Goal: Information Seeking & Learning: Find specific fact

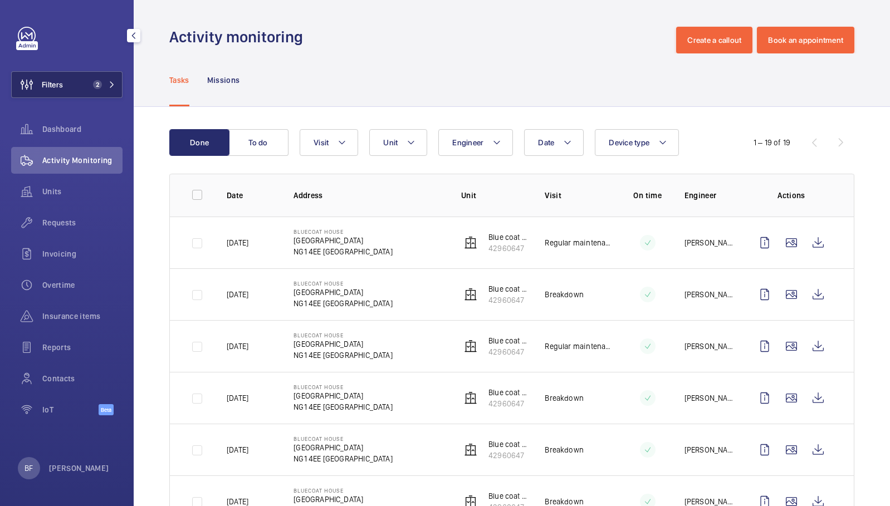
click at [107, 91] on button "Filters 2" at bounding box center [66, 84] width 111 height 27
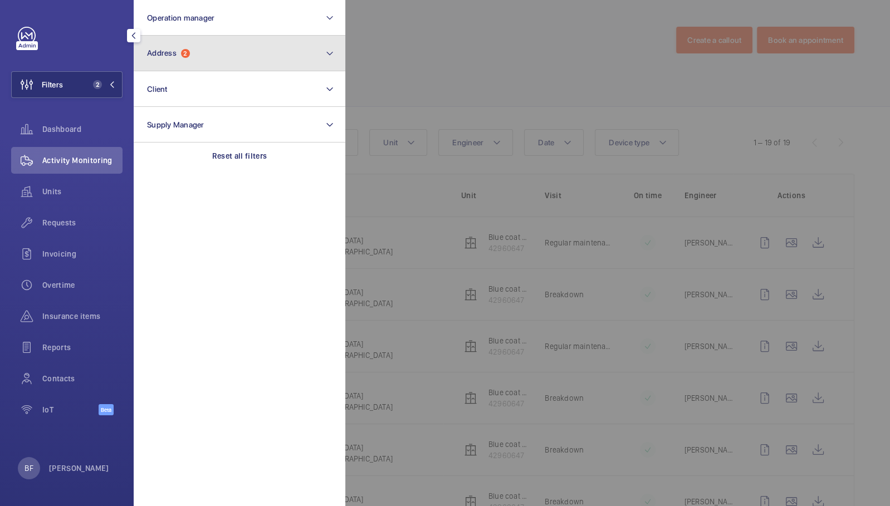
click at [289, 56] on button "Address 2" at bounding box center [240, 54] width 212 height 36
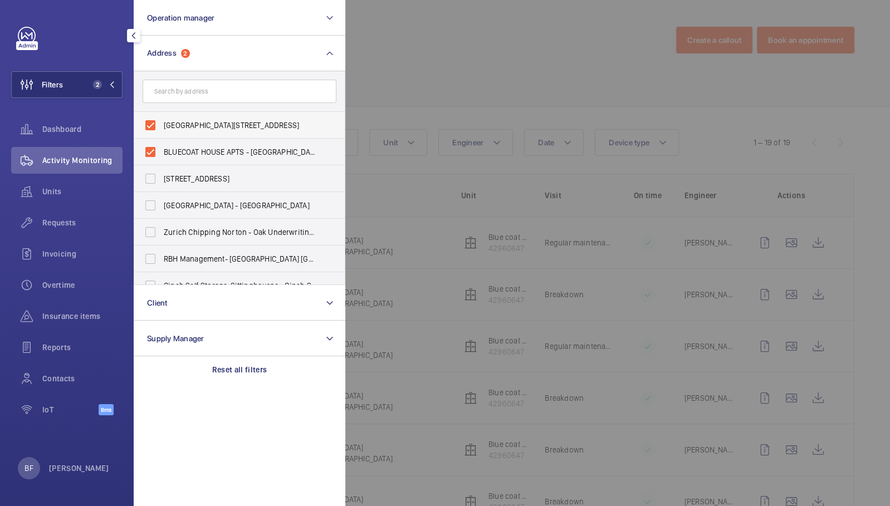
click at [205, 121] on span "[GEOGRAPHIC_DATA][STREET_ADDRESS]" at bounding box center [240, 125] width 153 height 11
click at [161, 121] on input "[GEOGRAPHIC_DATA][STREET_ADDRESS]" at bounding box center [150, 125] width 22 height 22
checkbox input "false"
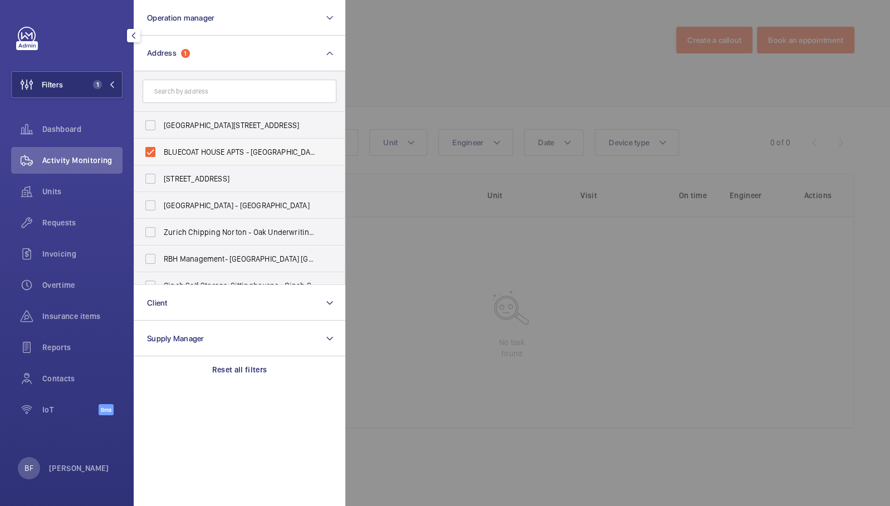
drag, startPoint x: 207, startPoint y: 149, endPoint x: 207, endPoint y: 141, distance: 7.8
click at [207, 149] on span "BLUECOAT HOUSE APTS - [GEOGRAPHIC_DATA]" at bounding box center [240, 151] width 153 height 11
click at [161, 149] on input "BLUECOAT HOUSE APTS - [GEOGRAPHIC_DATA]" at bounding box center [150, 152] width 22 height 22
checkbox input "false"
click at [225, 91] on input "text" at bounding box center [240, 91] width 194 height 23
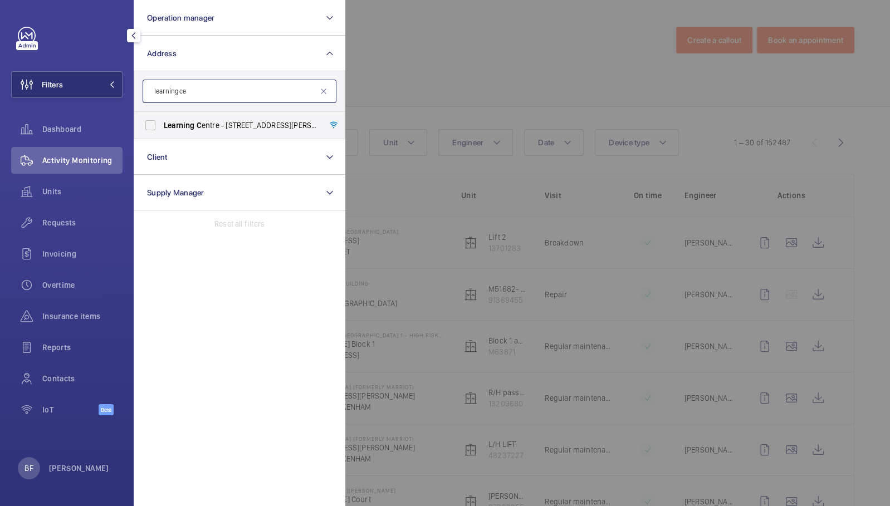
type input "learning ce"
click at [223, 126] on span "Learning [PERSON_NAME] - [STREET_ADDRESS][PERSON_NAME]" at bounding box center [240, 125] width 153 height 11
click at [161, 126] on input "Learning [PERSON_NAME] - [STREET_ADDRESS][PERSON_NAME]" at bounding box center [150, 125] width 22 height 22
checkbox input "true"
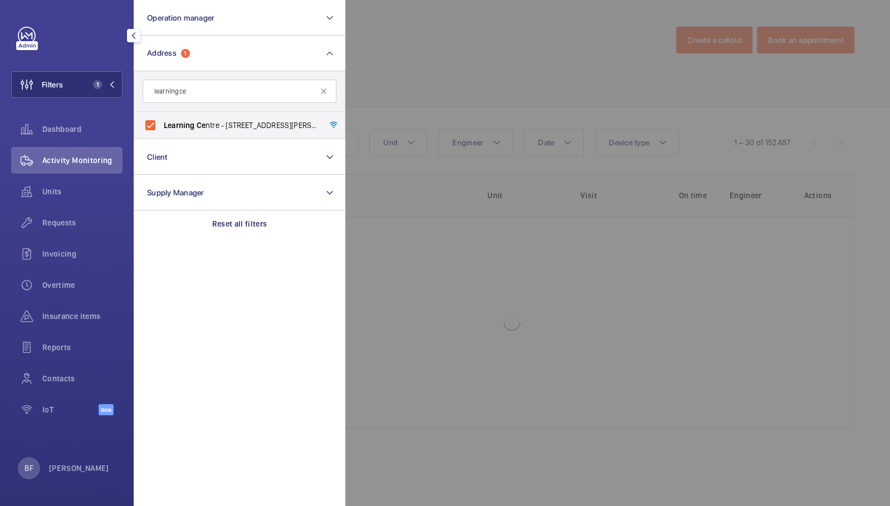
click at [443, 92] on div at bounding box center [790, 253] width 890 height 506
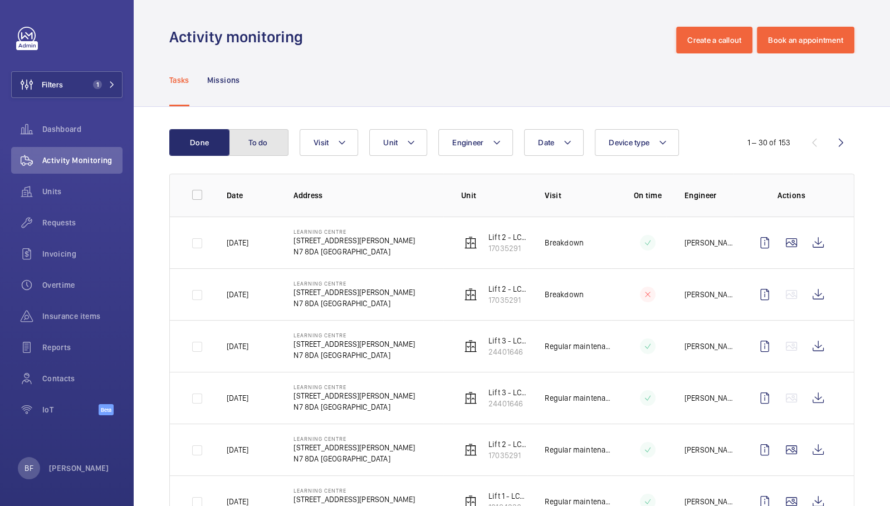
click at [273, 143] on button "To do" at bounding box center [258, 142] width 60 height 27
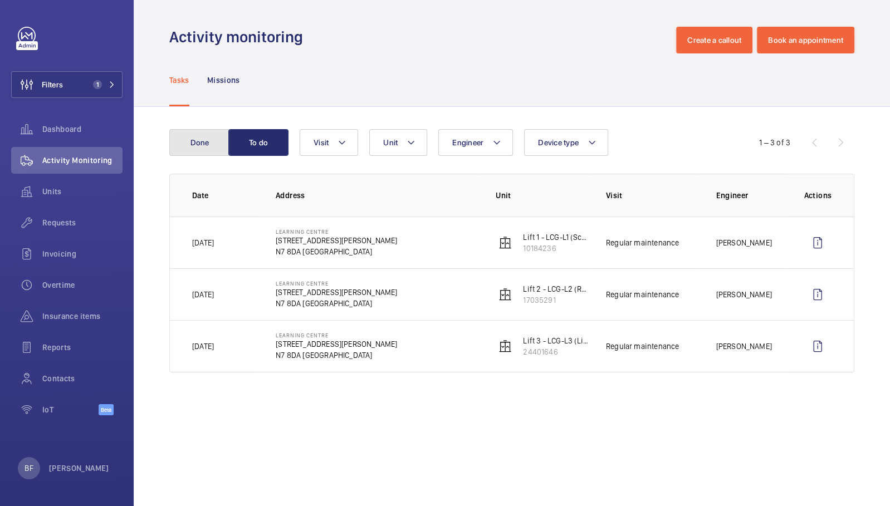
click at [191, 151] on button "Done" at bounding box center [199, 142] width 60 height 27
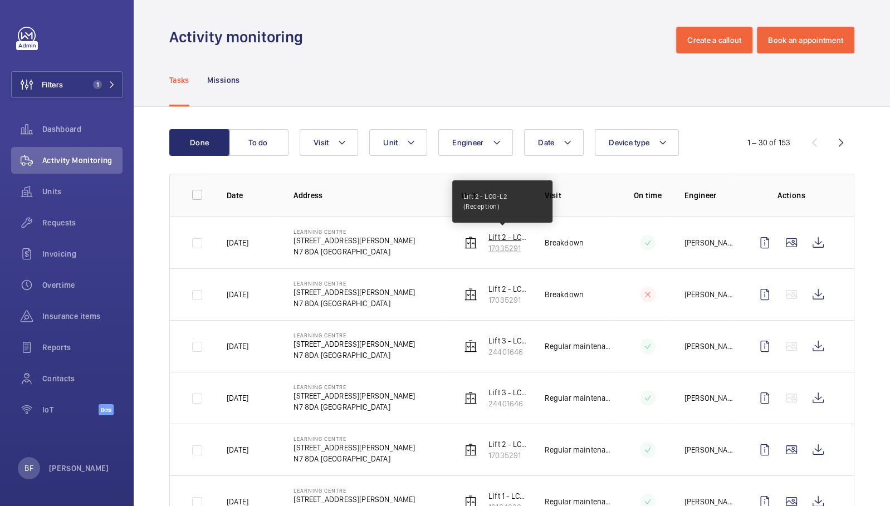
click at [512, 235] on p "Lift 2 - LCG-L2 (Reception)" at bounding box center [507, 237] width 38 height 11
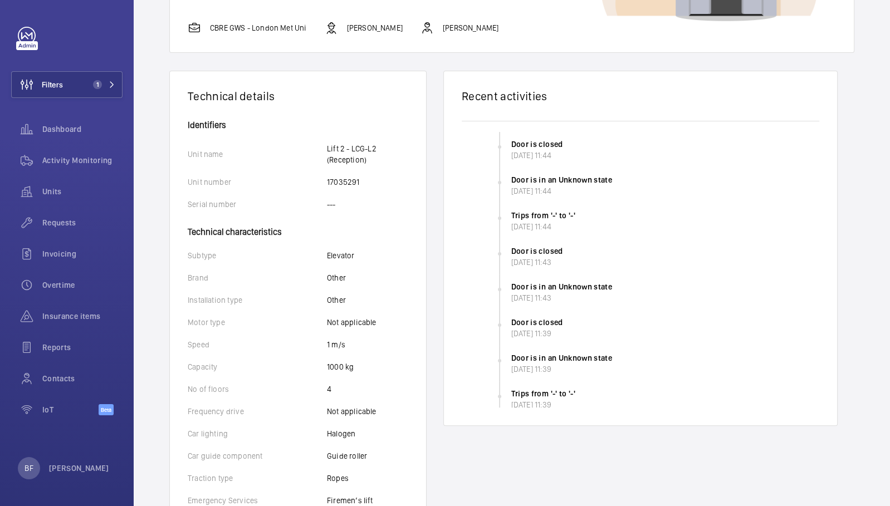
scroll to position [73, 0]
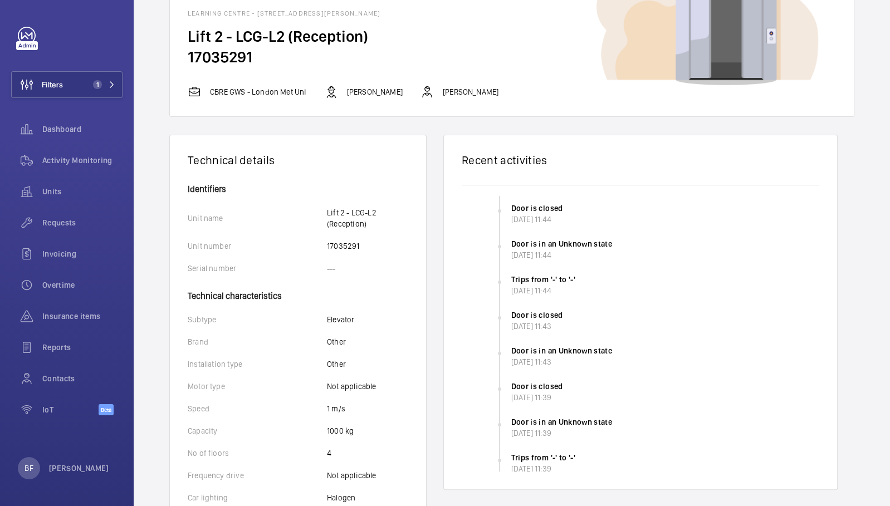
click at [276, 95] on p "CBRE GWS - London Met Uni" at bounding box center [258, 91] width 97 height 11
click at [104, 86] on span "1" at bounding box center [102, 84] width 27 height 9
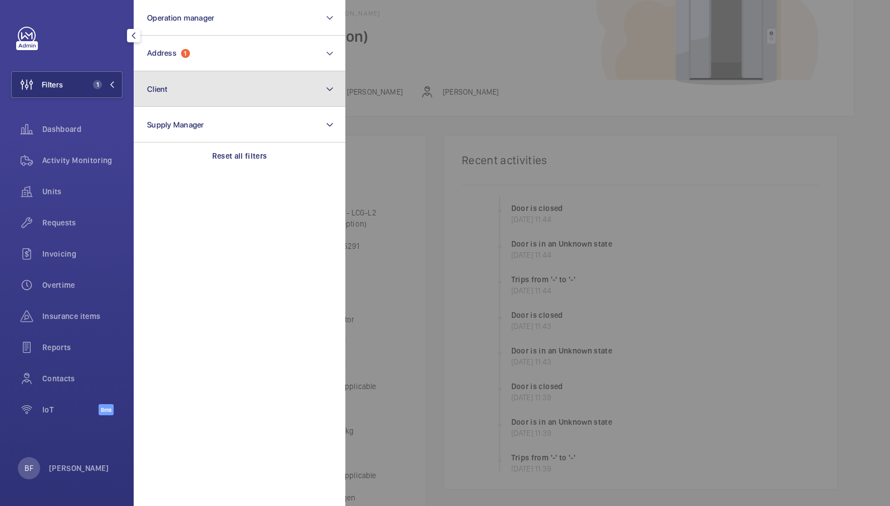
click at [219, 92] on button "Client" at bounding box center [240, 89] width 212 height 36
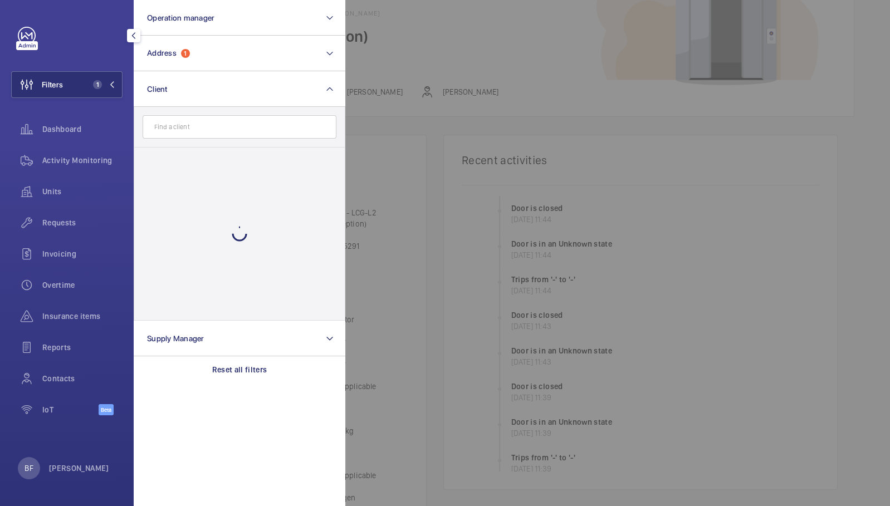
click at [231, 130] on input "text" at bounding box center [240, 126] width 194 height 23
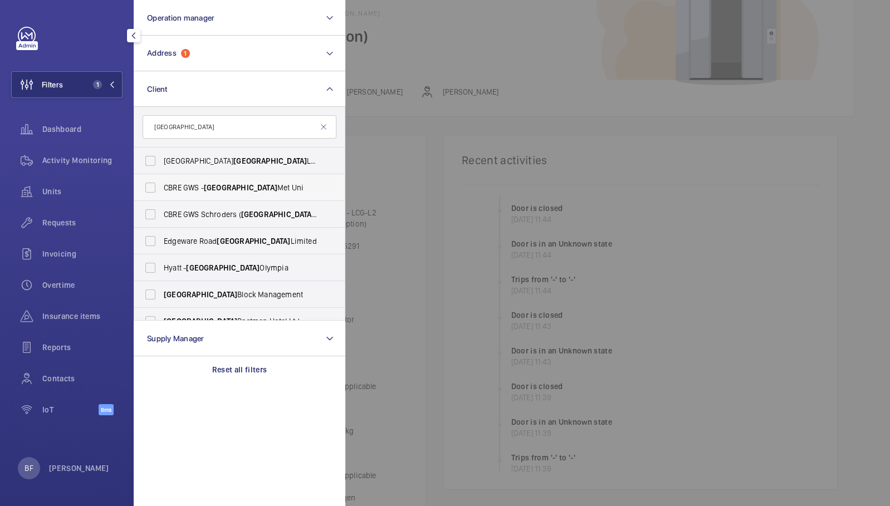
type input "[GEOGRAPHIC_DATA]"
click at [254, 185] on span "CBRE GWS - London Met Uni" at bounding box center [240, 187] width 153 height 11
click at [161, 185] on input "CBRE GWS - London Met Uni" at bounding box center [150, 187] width 22 height 22
checkbox input "true"
click at [517, 101] on div at bounding box center [790, 253] width 890 height 506
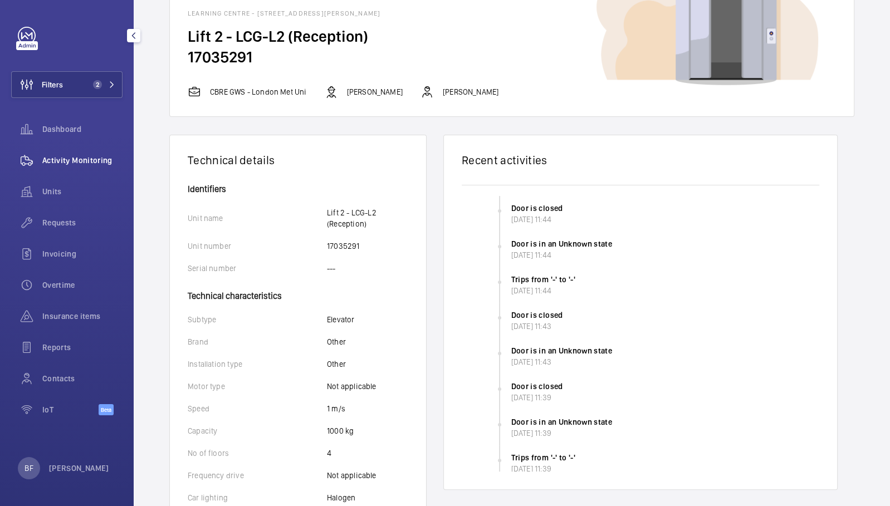
click at [76, 160] on span "Activity Monitoring" at bounding box center [82, 160] width 80 height 11
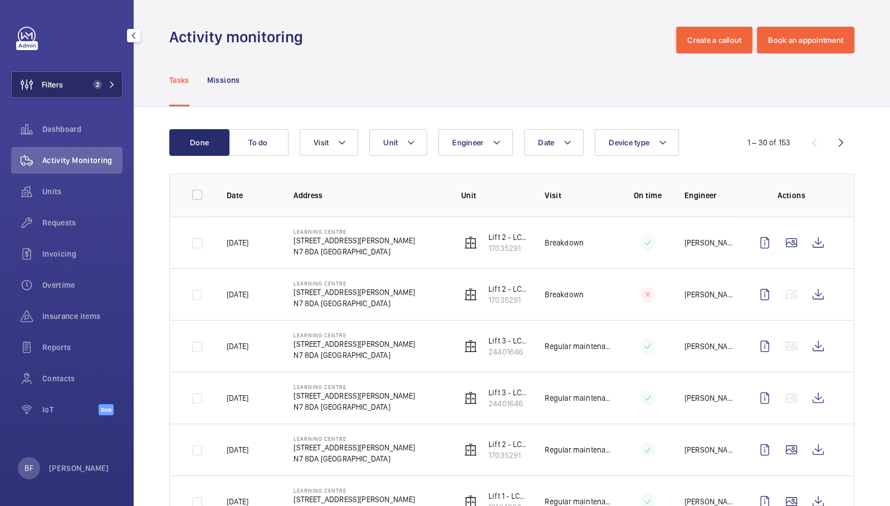
click at [90, 89] on span "2" at bounding box center [95, 84] width 13 height 9
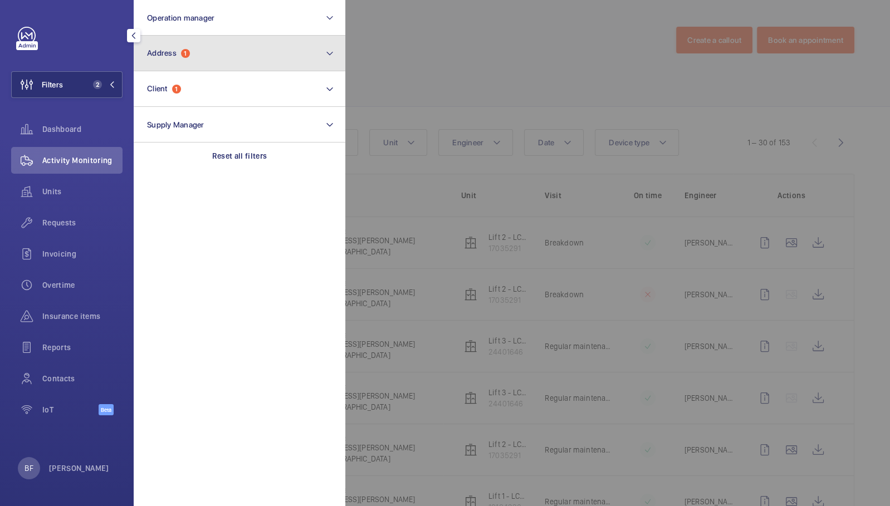
click at [219, 47] on button "Address 1" at bounding box center [240, 54] width 212 height 36
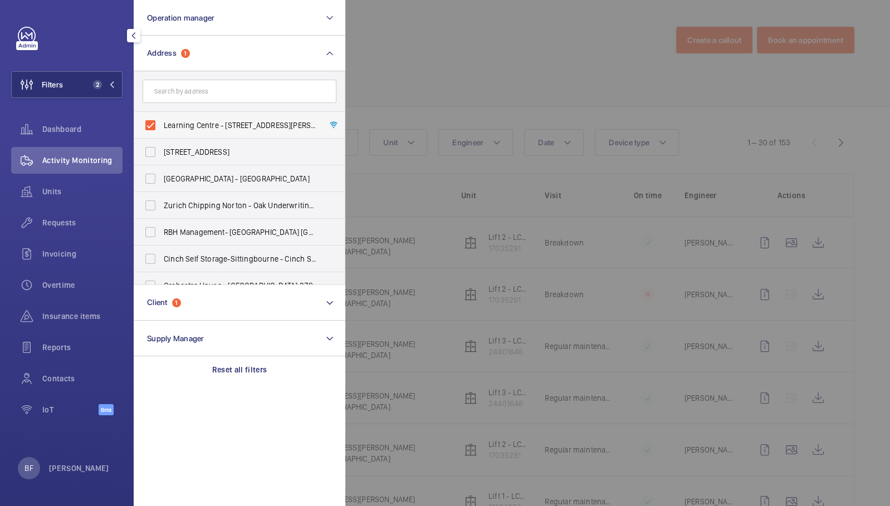
click at [195, 121] on span "Learning Centre - [STREET_ADDRESS][PERSON_NAME]" at bounding box center [240, 125] width 153 height 11
click at [161, 121] on input "Learning Centre - [STREET_ADDRESS][PERSON_NAME]" at bounding box center [150, 125] width 22 height 22
checkbox input "false"
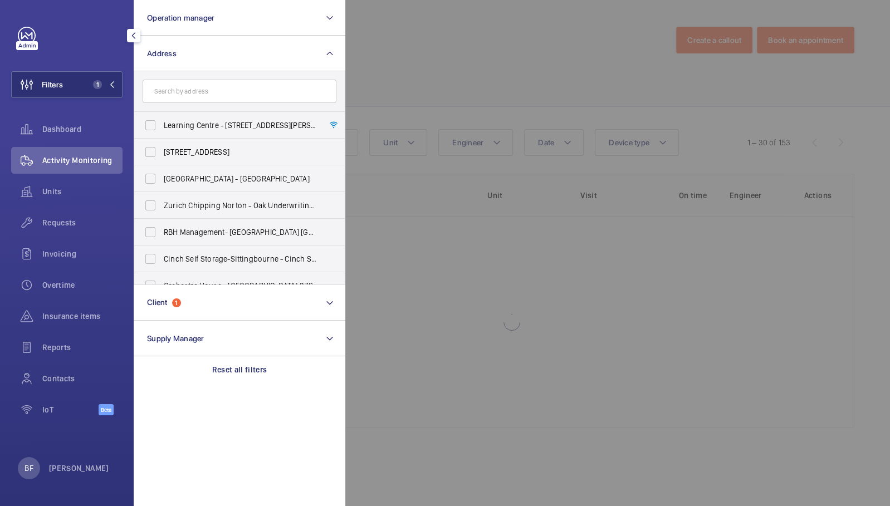
click at [532, 68] on div at bounding box center [790, 253] width 890 height 506
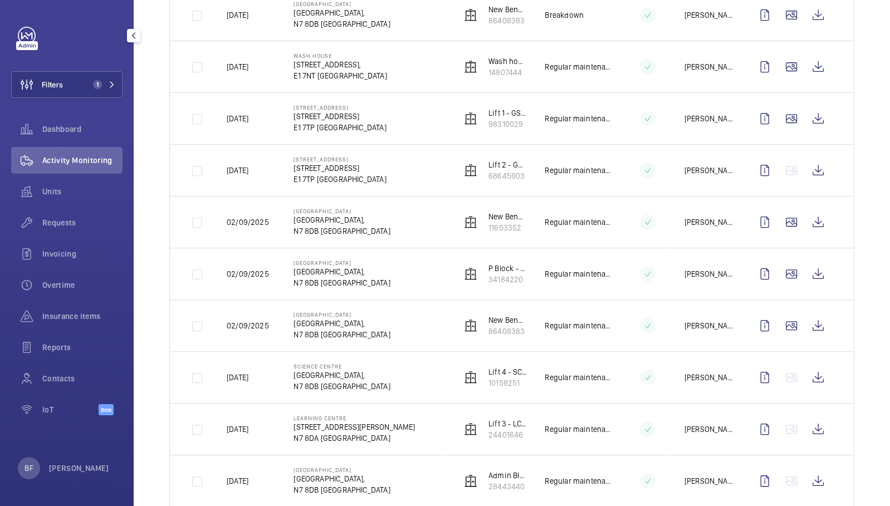
scroll to position [438, 0]
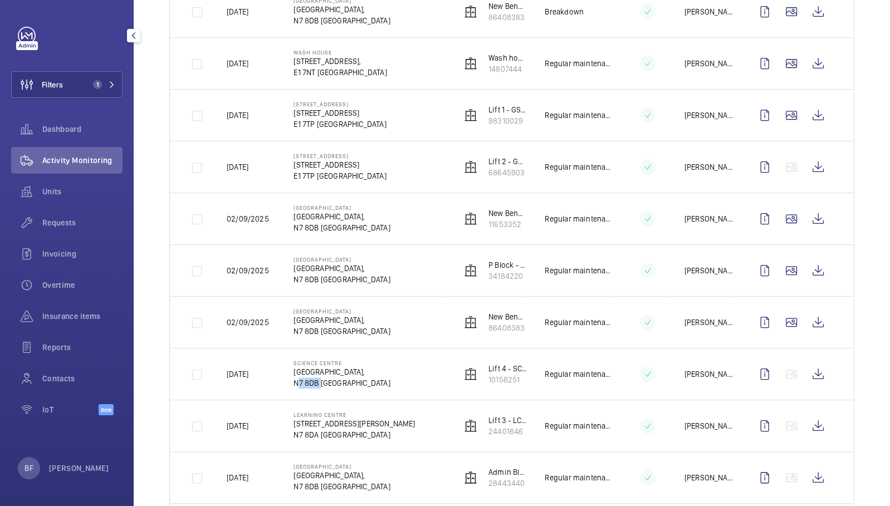
drag, startPoint x: 292, startPoint y: 378, endPoint x: 316, endPoint y: 380, distance: 24.0
click at [316, 380] on p "N7 8DB [GEOGRAPHIC_DATA]" at bounding box center [341, 382] width 96 height 11
copy p "N7 8DB"
